Goal: Transaction & Acquisition: Book appointment/travel/reservation

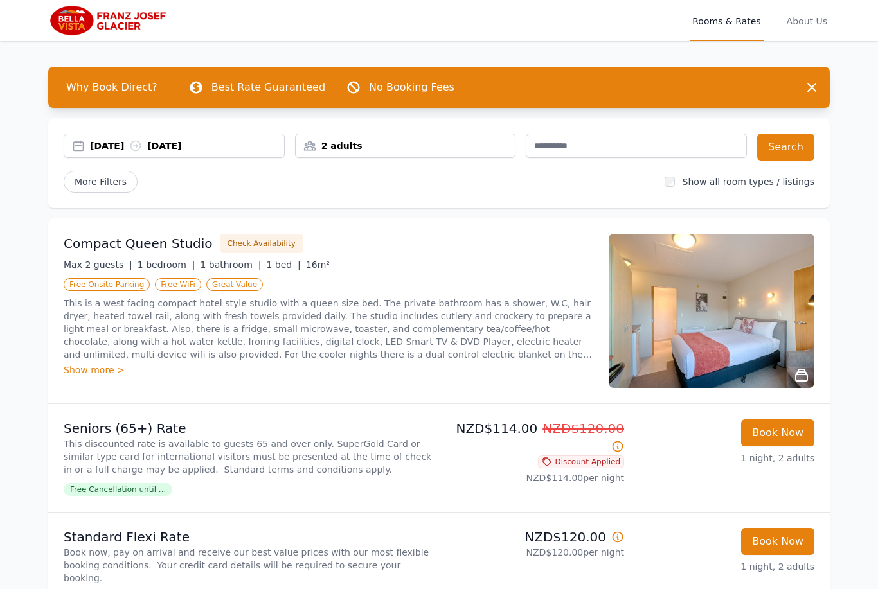
click at [783, 432] on button "Book Now" at bounding box center [777, 433] width 73 height 27
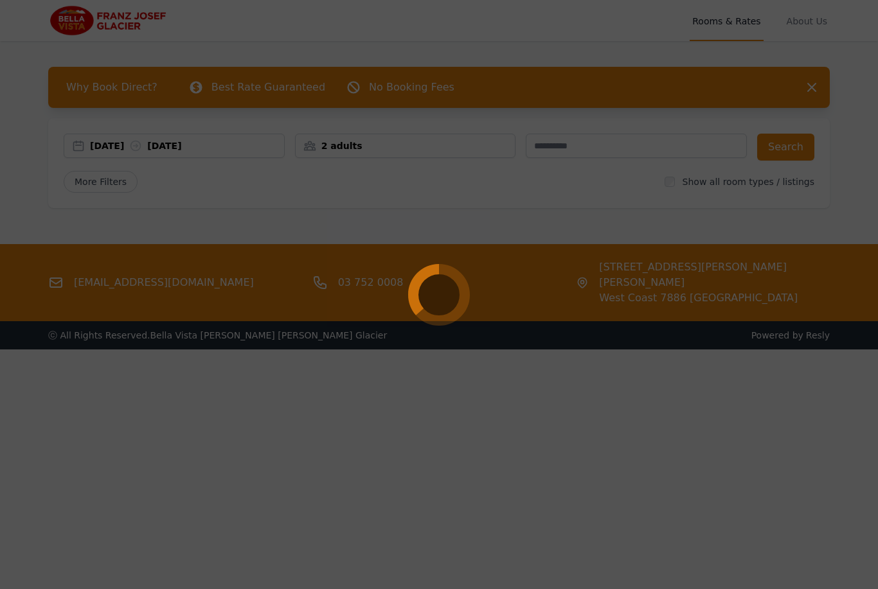
select select "**"
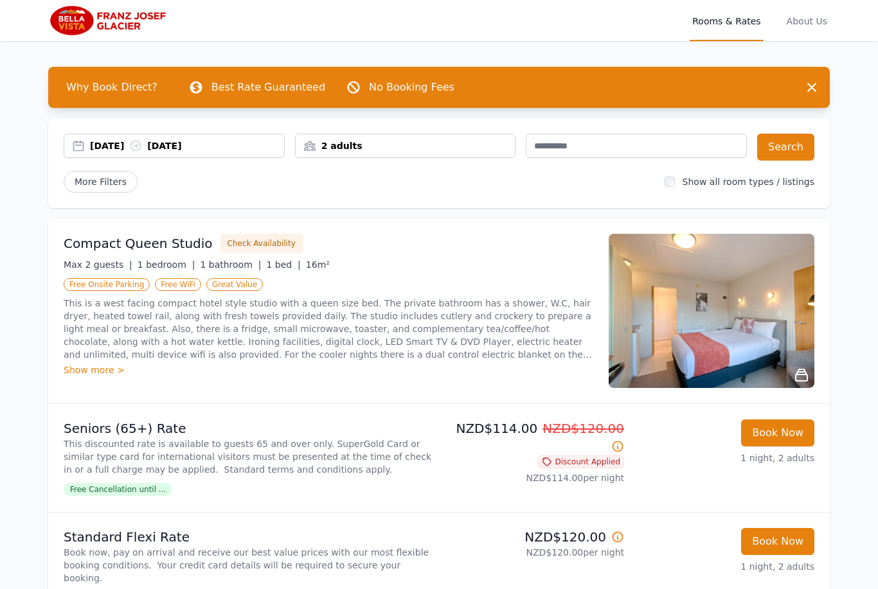
click at [260, 143] on div "[DATE] [DATE]" at bounding box center [187, 145] width 194 height 13
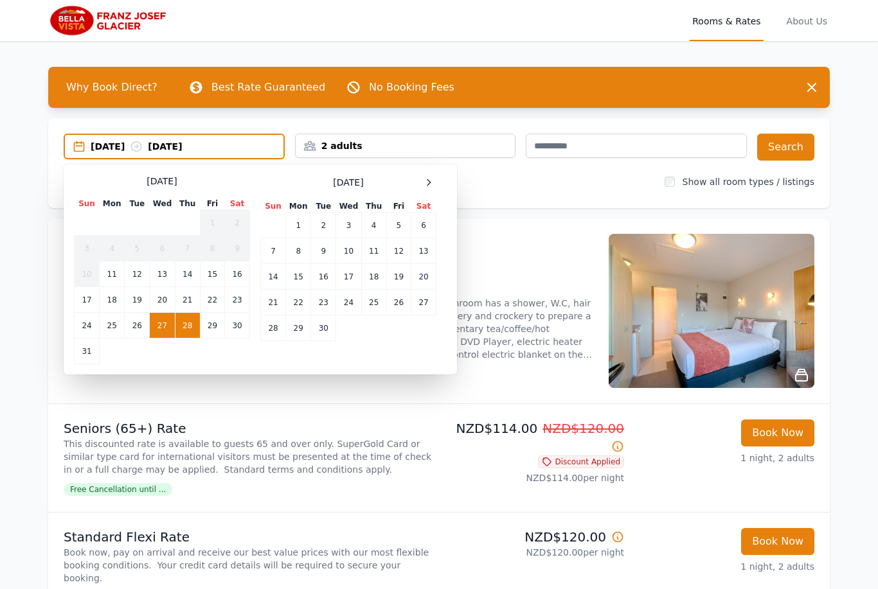
click at [430, 186] on icon at bounding box center [428, 182] width 10 height 10
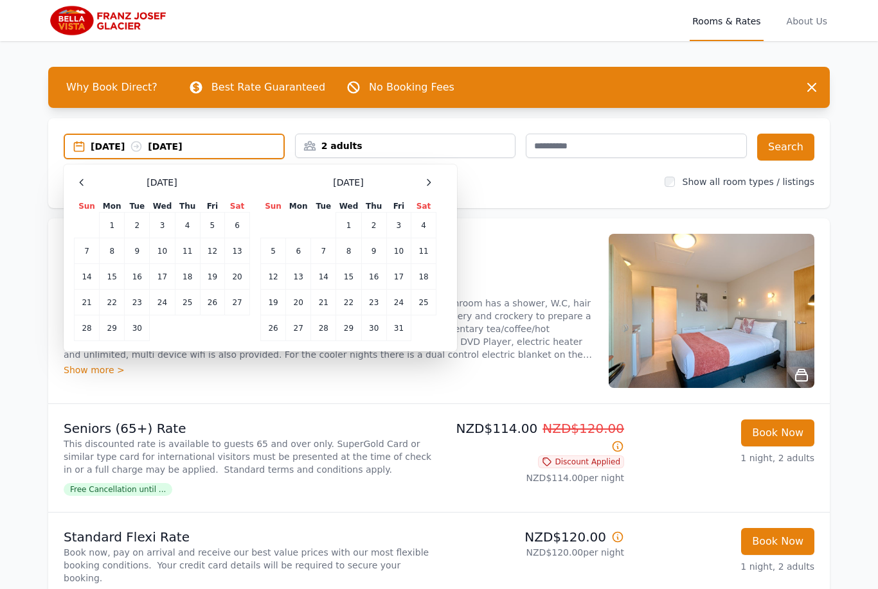
click at [426, 182] on icon at bounding box center [428, 182] width 10 height 10
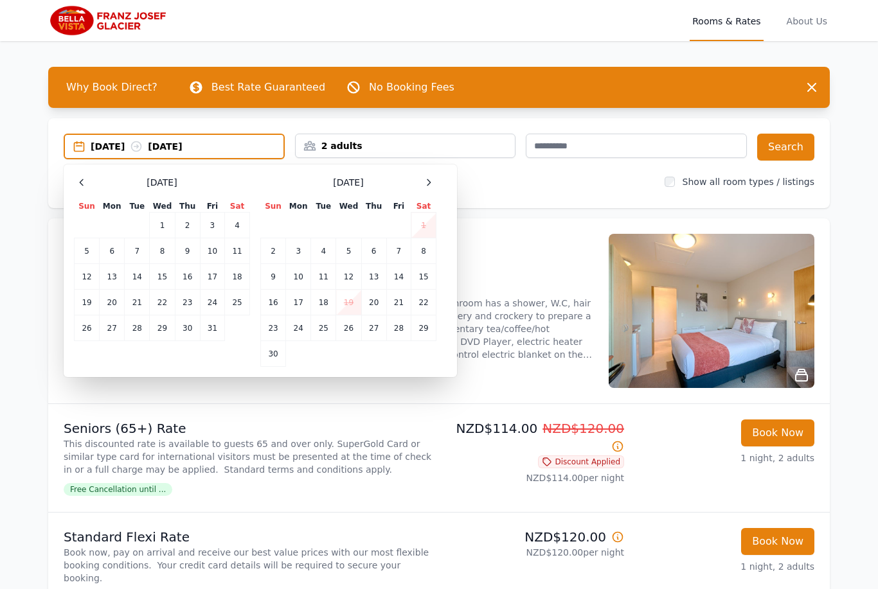
click at [430, 183] on icon at bounding box center [428, 182] width 3 height 6
click at [430, 177] on div at bounding box center [428, 182] width 15 height 15
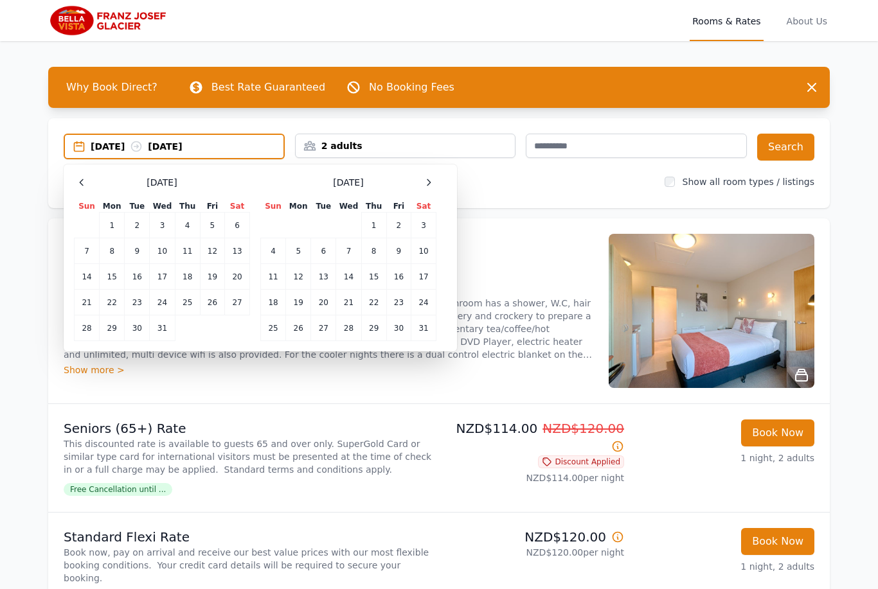
click at [376, 333] on td "29" at bounding box center [373, 329] width 25 height 26
click at [432, 182] on icon at bounding box center [428, 182] width 10 height 10
click at [272, 227] on td "1" at bounding box center [273, 226] width 25 height 26
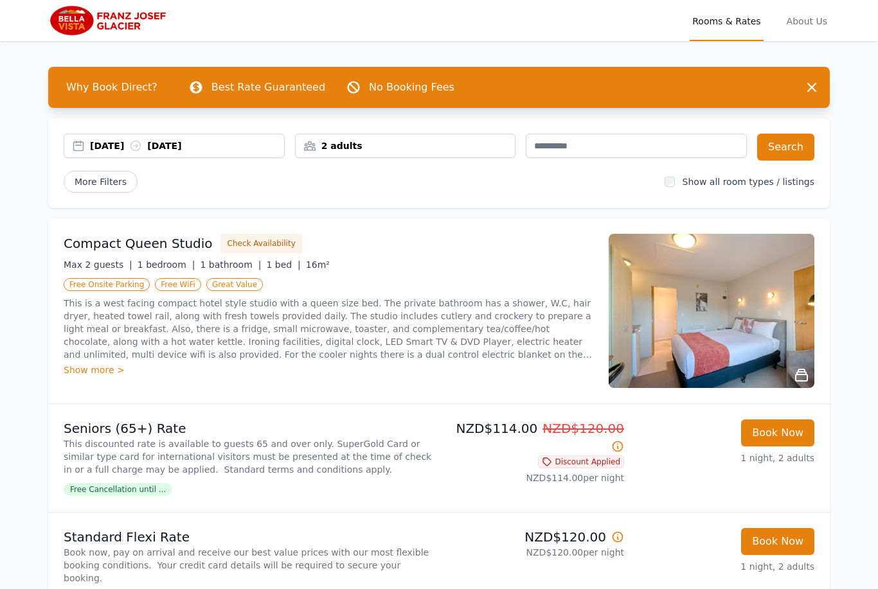
click at [783, 152] on button "Search" at bounding box center [785, 147] width 57 height 27
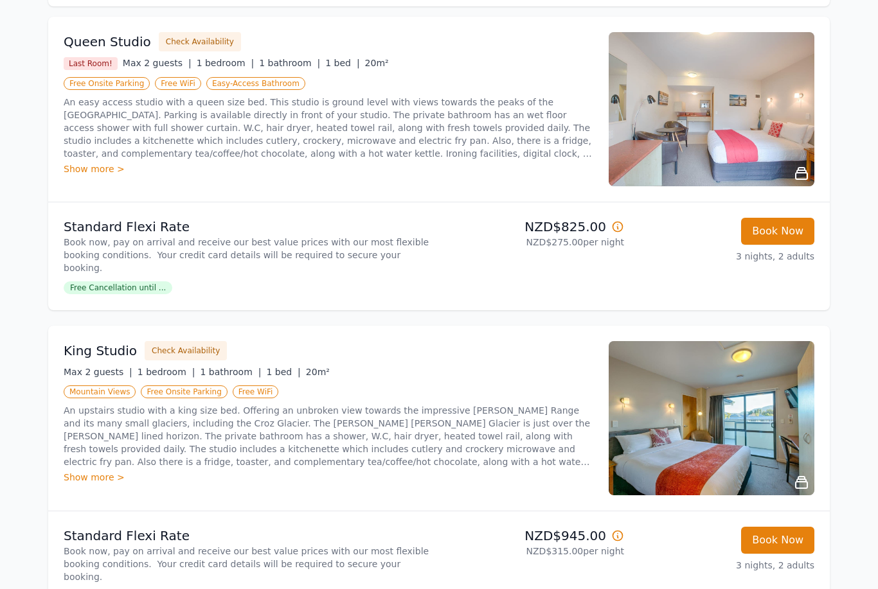
scroll to position [198, 0]
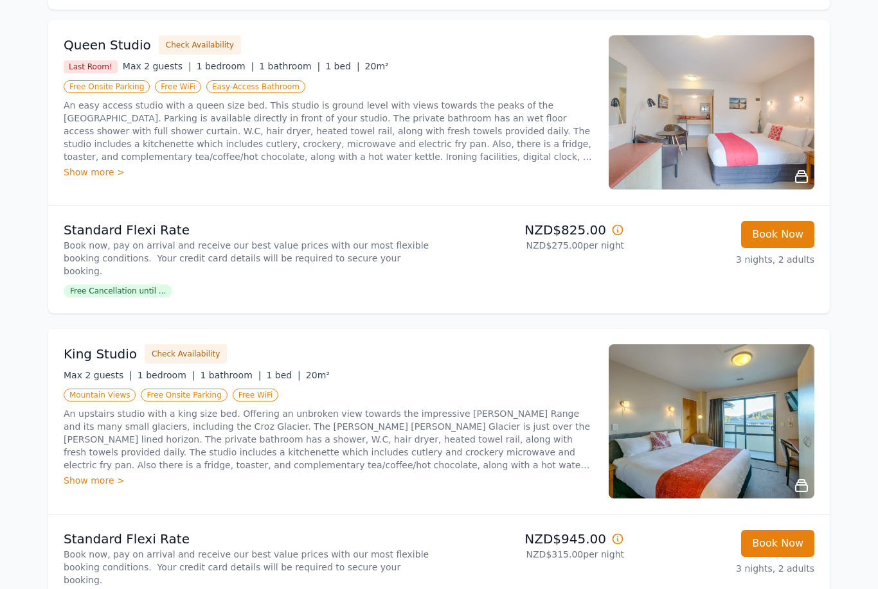
click at [86, 177] on div "Show more >" at bounding box center [328, 172] width 529 height 13
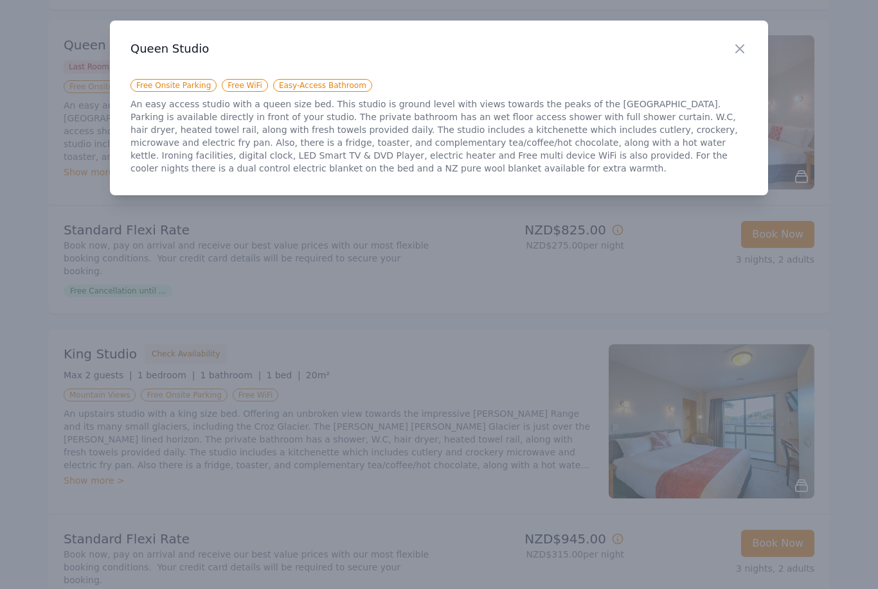
click at [734, 44] on icon "button" at bounding box center [739, 48] width 15 height 15
